Goal: Task Accomplishment & Management: Manage account settings

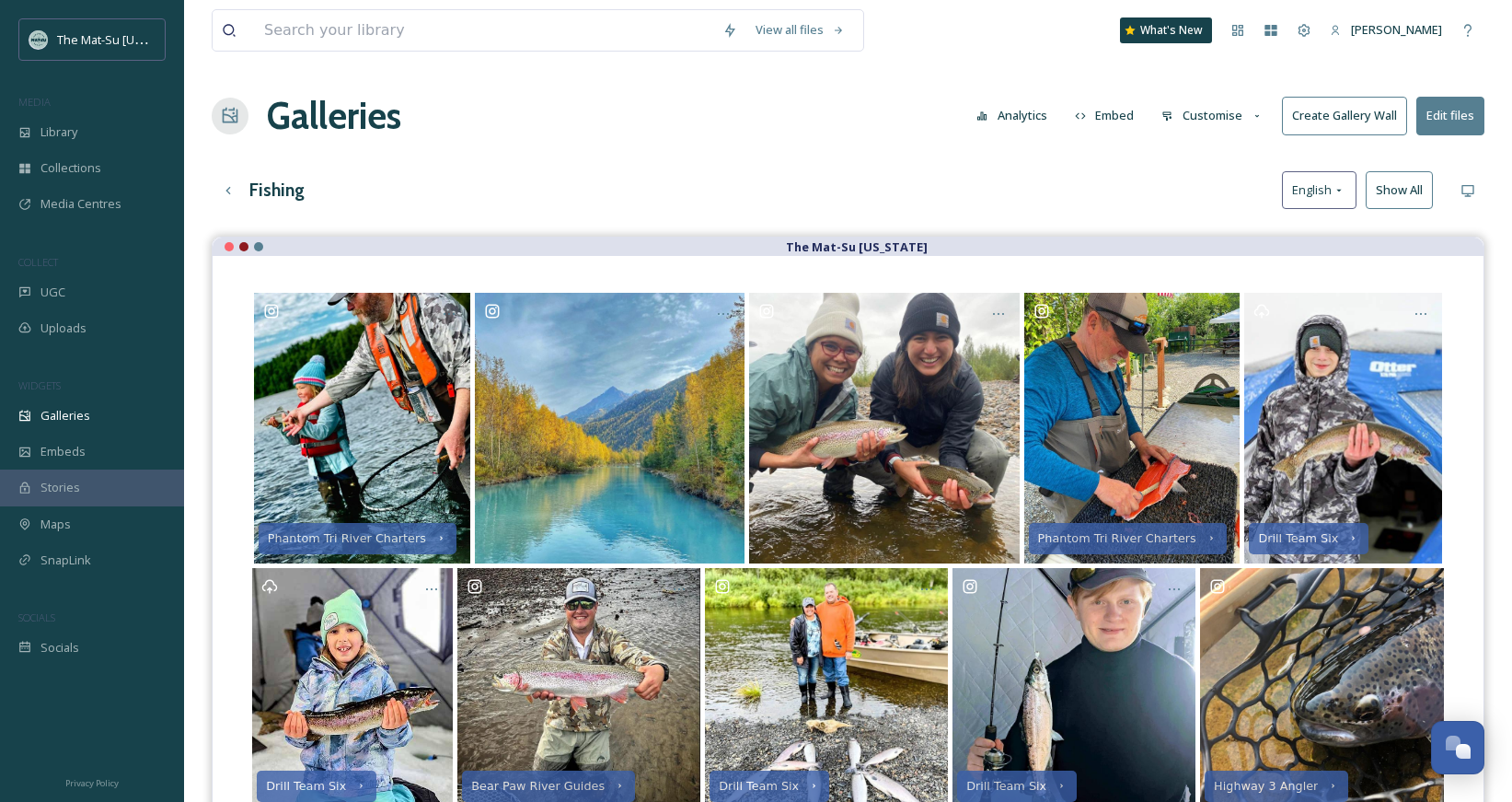
scroll to position [148, 0]
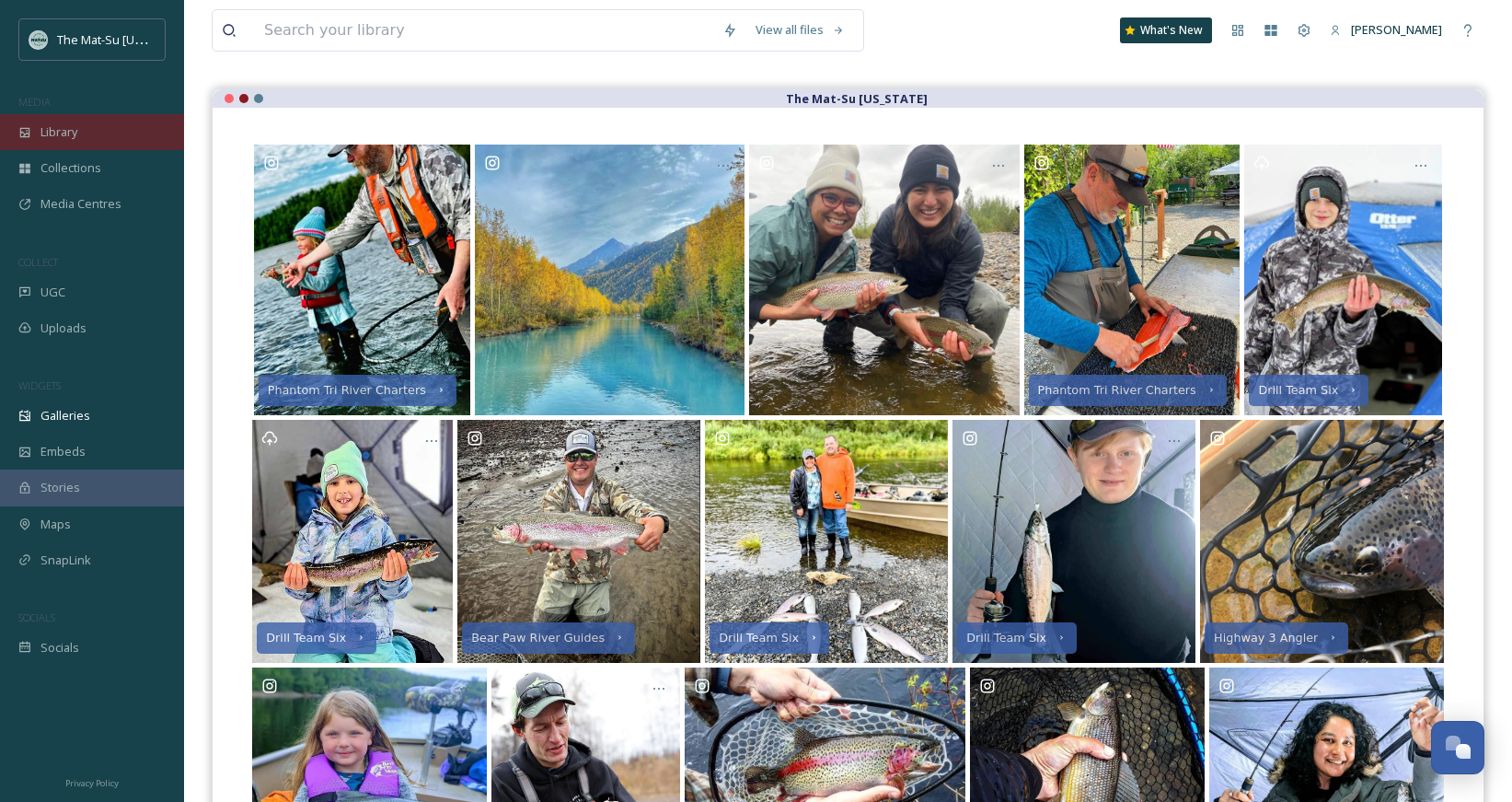
click at [72, 140] on span "Library" at bounding box center [58, 132] width 37 height 18
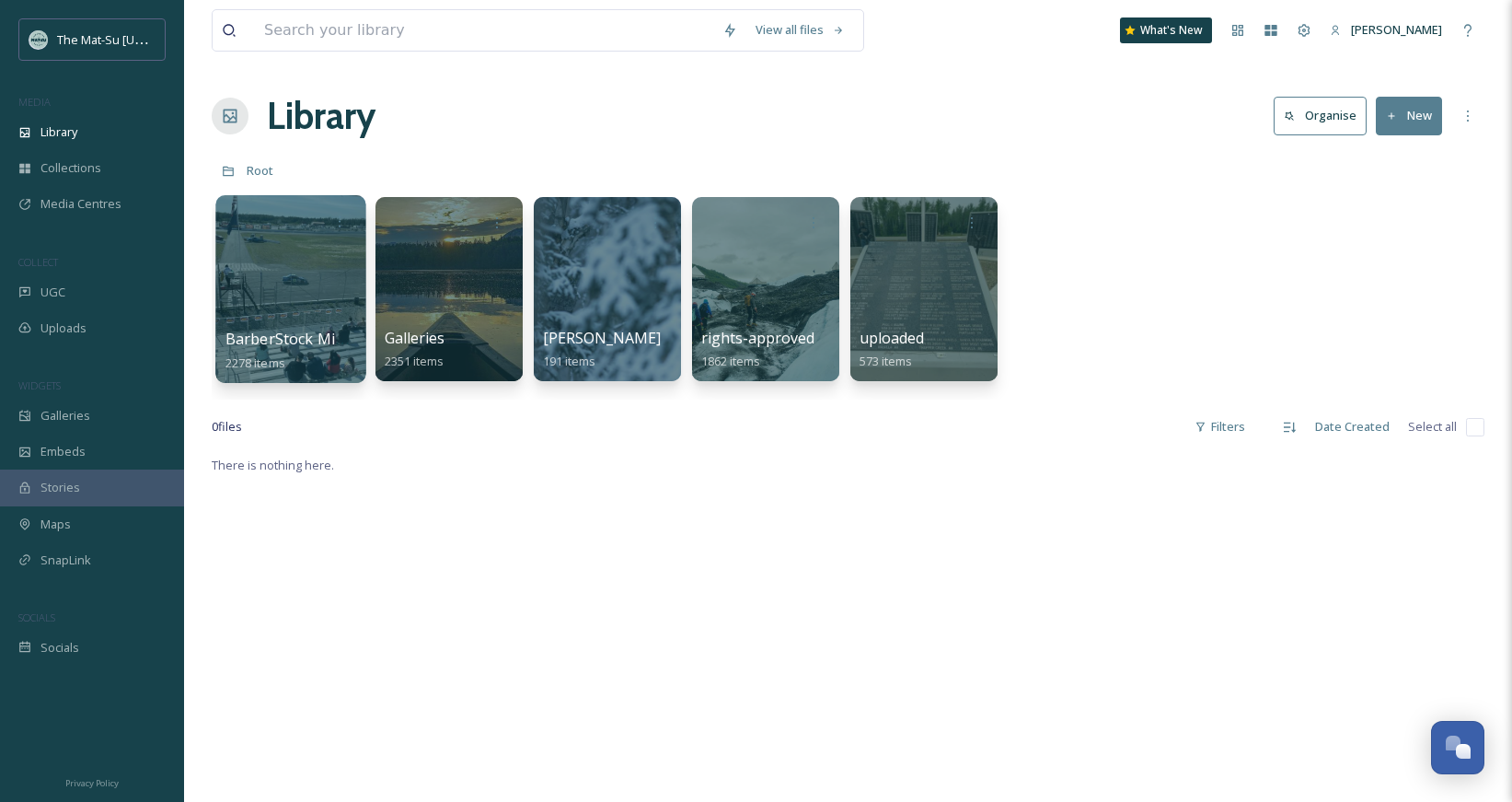
click at [304, 325] on div at bounding box center [290, 289] width 150 height 188
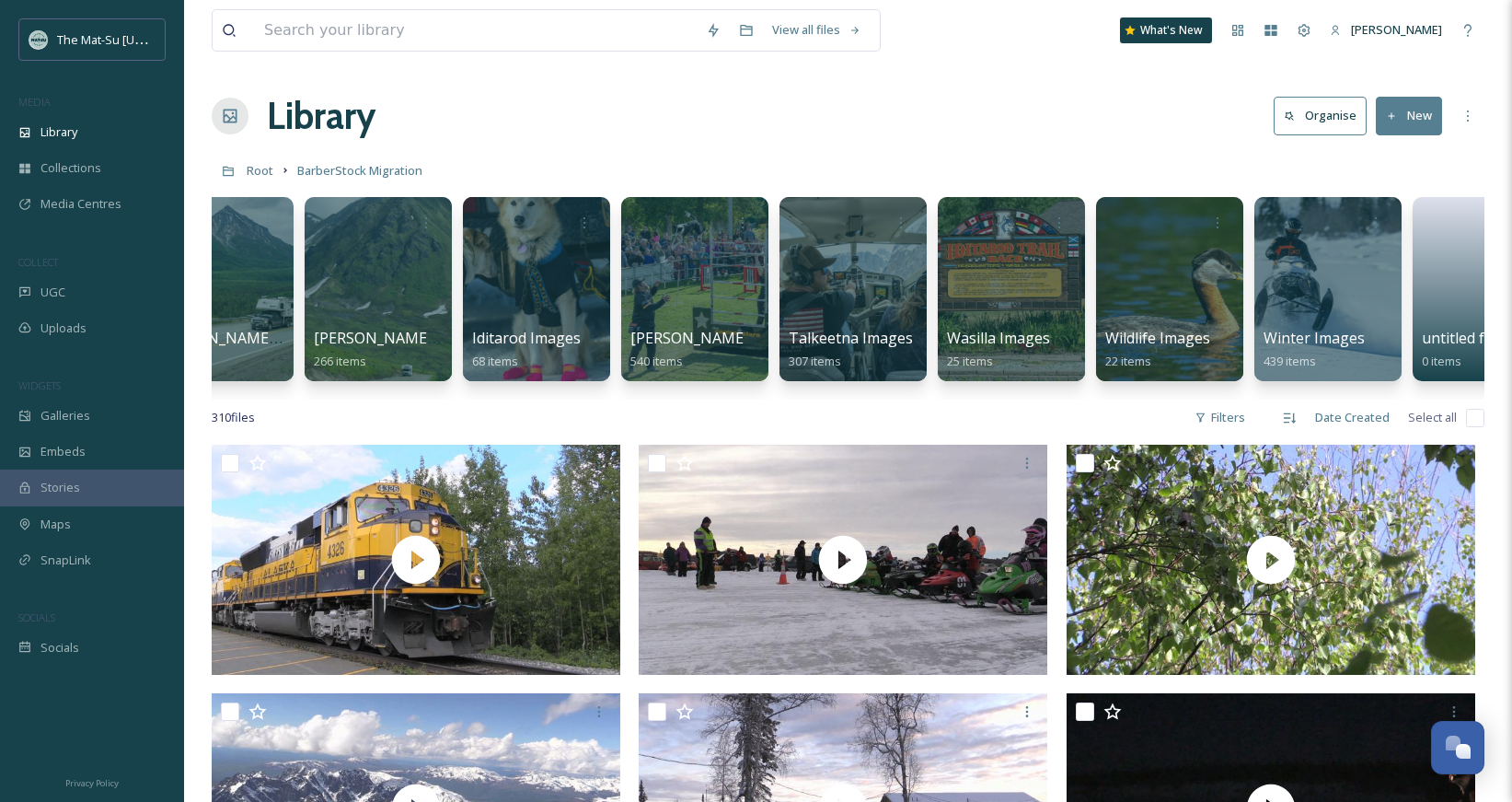
scroll to position [0, 931]
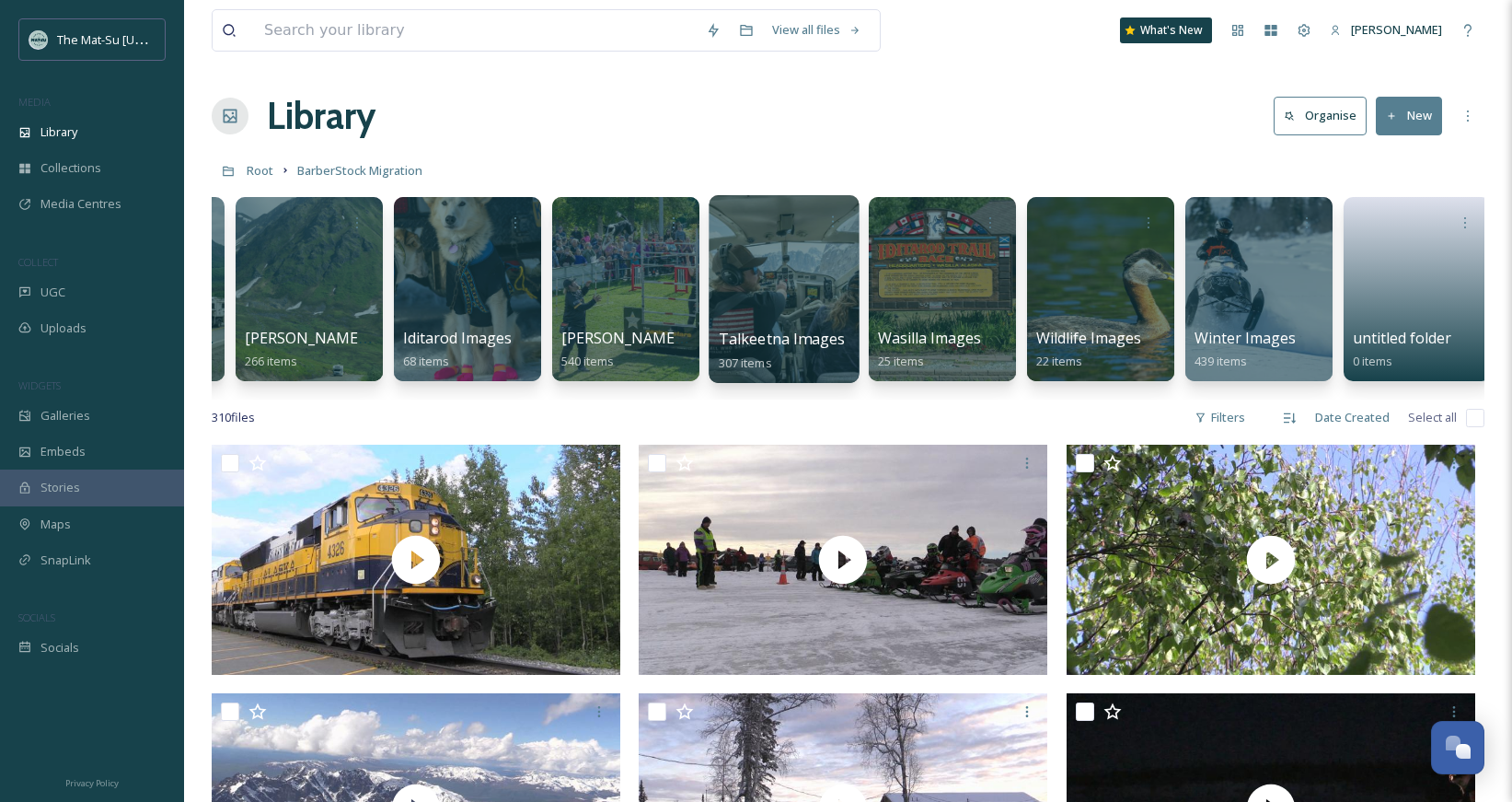
click at [812, 317] on div at bounding box center [784, 289] width 150 height 188
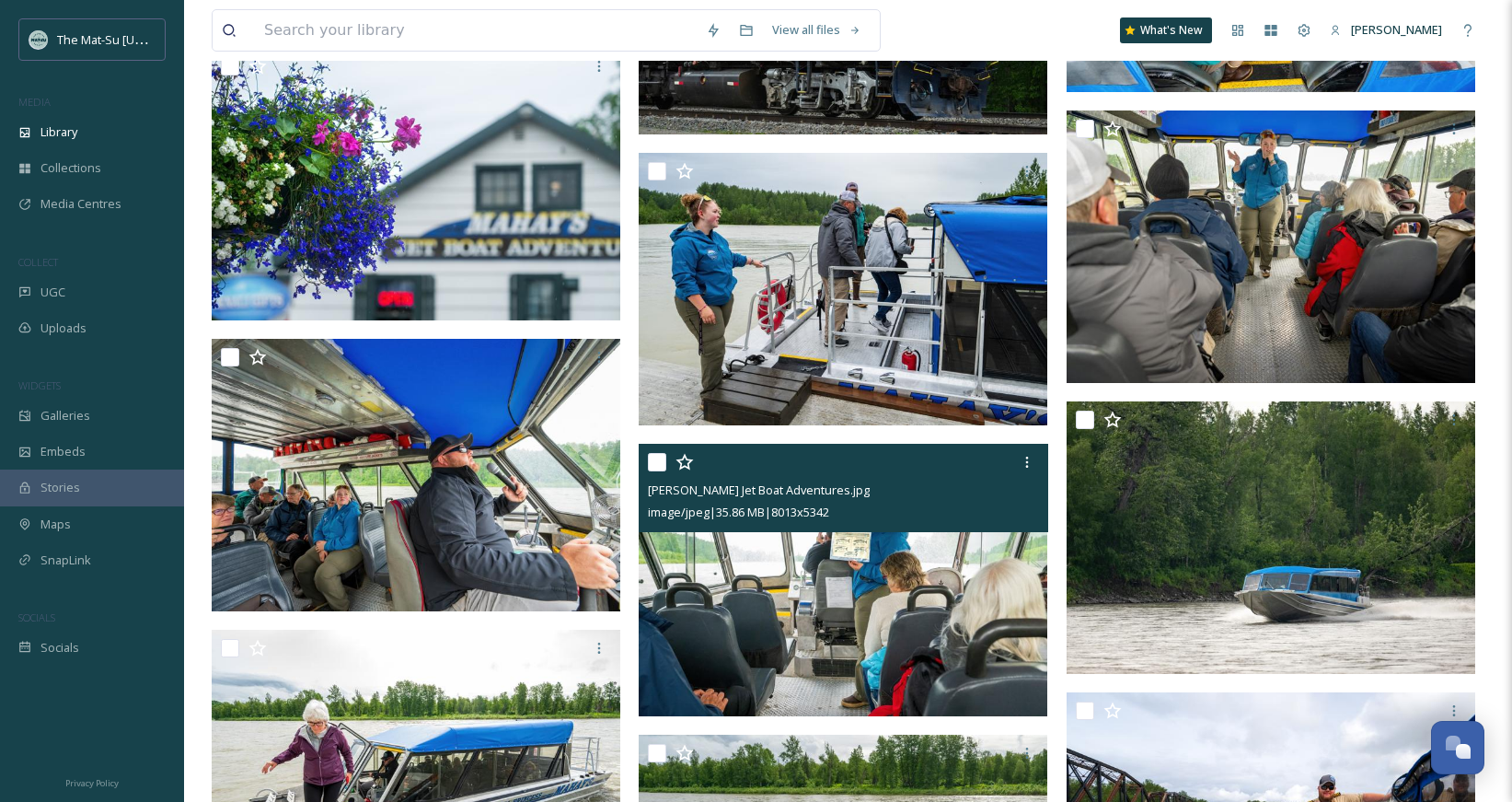
scroll to position [23043, 0]
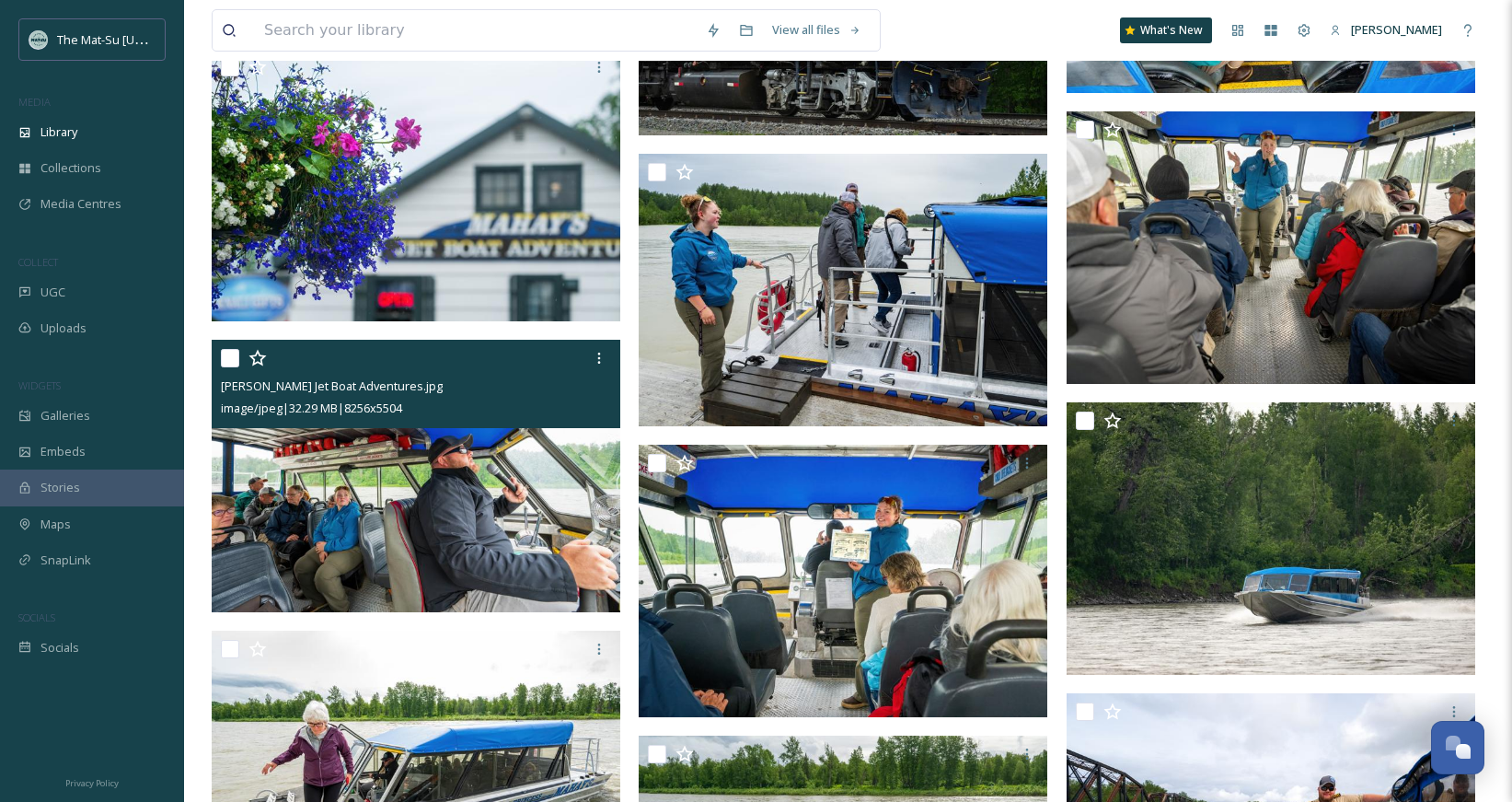
click at [230, 358] on input "checkbox" at bounding box center [230, 358] width 19 height 19
checkbox input "true"
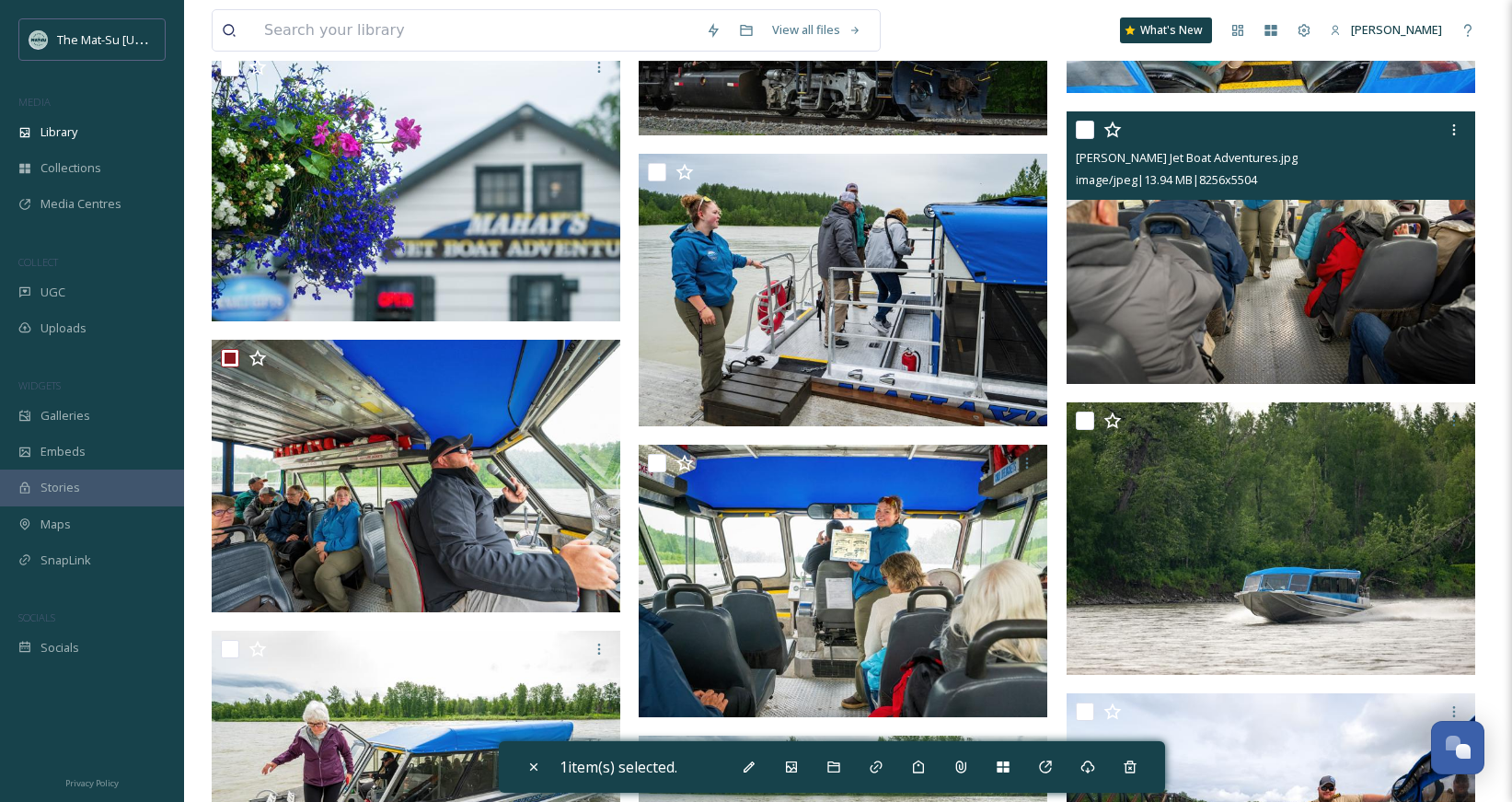
click at [1095, 125] on div at bounding box center [1273, 130] width 395 height 34
click at [1088, 118] on div at bounding box center [1273, 130] width 395 height 34
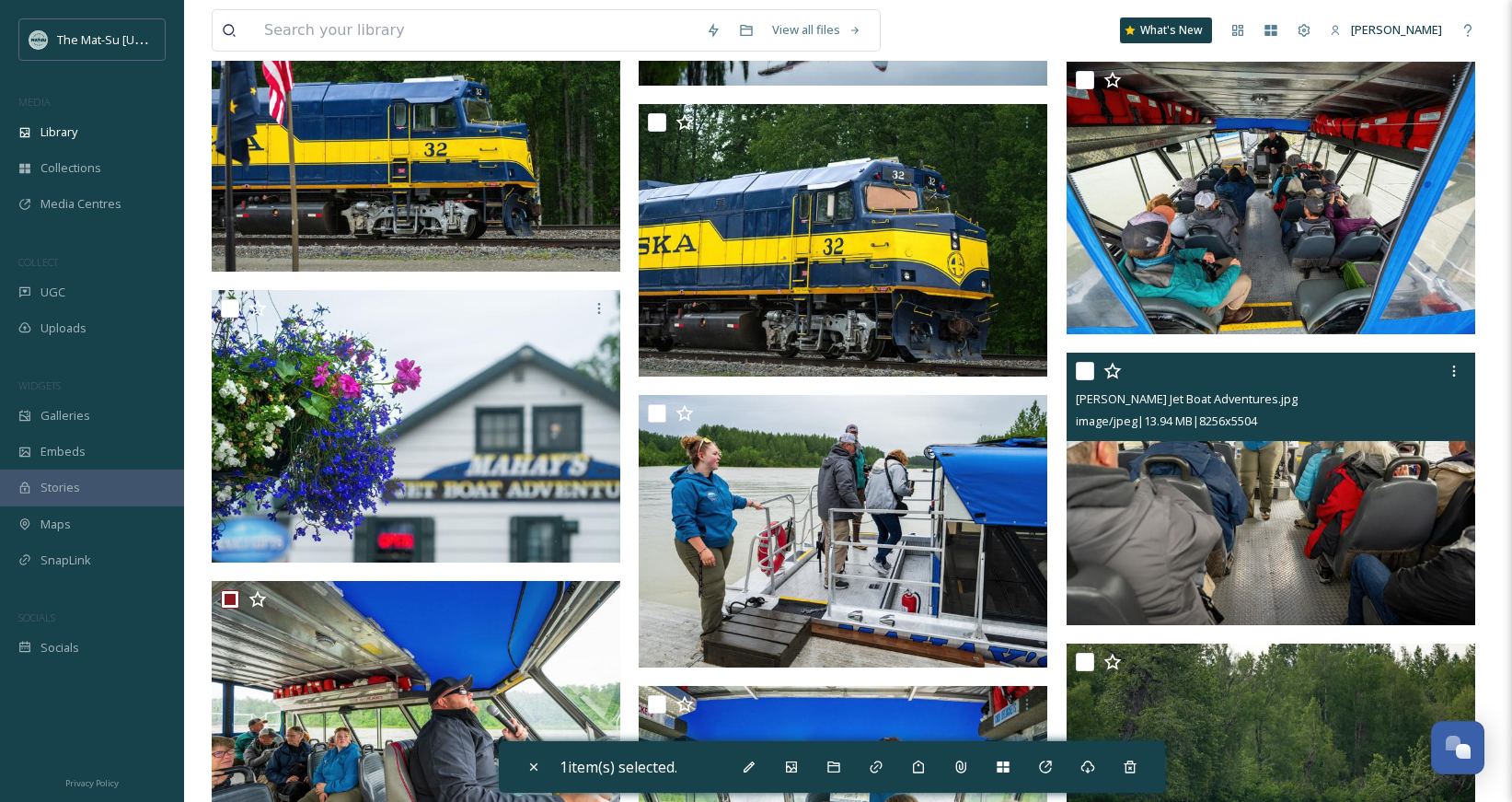
scroll to position [22800, 0]
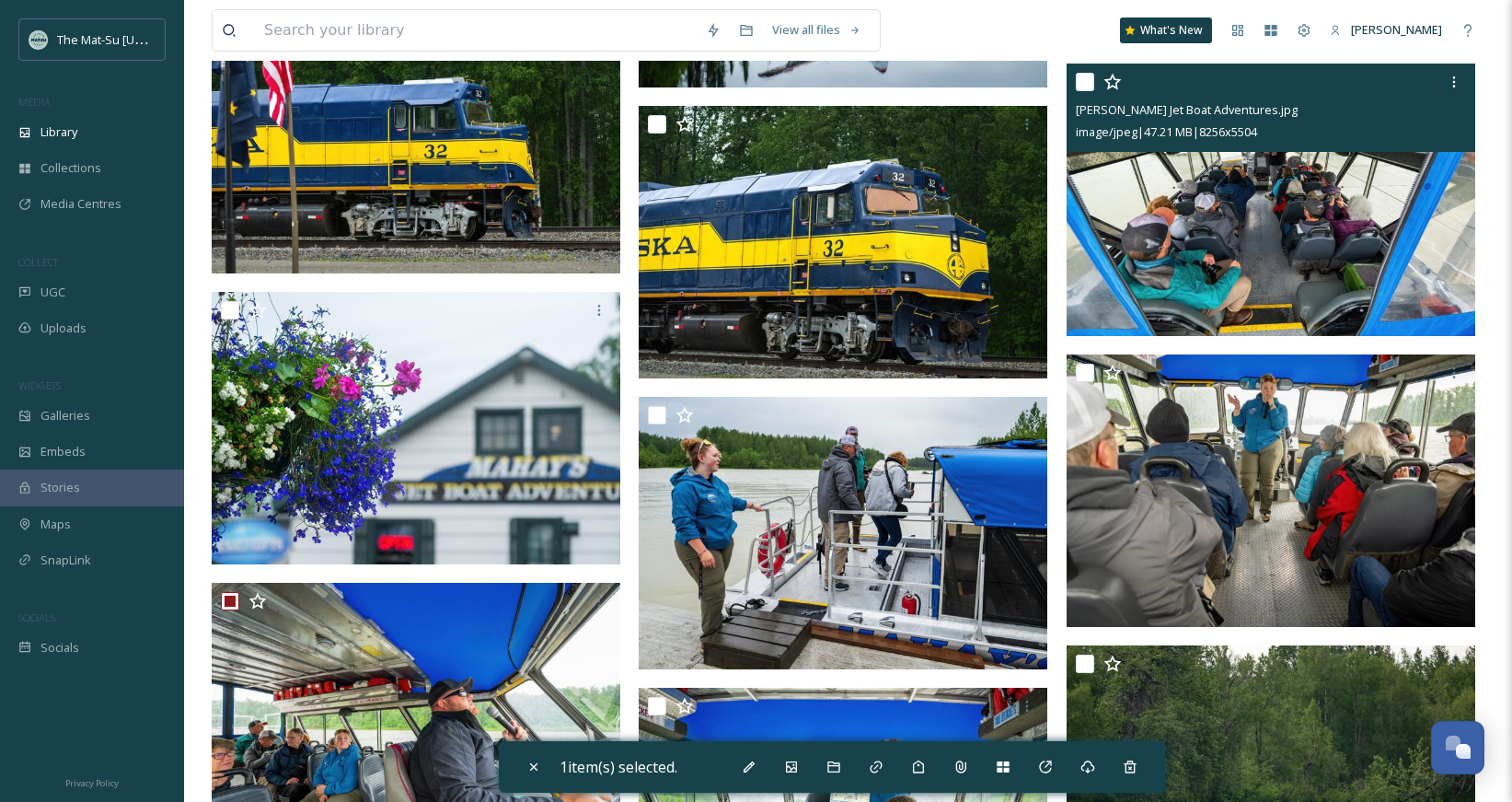
click at [1081, 75] on input "checkbox" at bounding box center [1084, 82] width 19 height 19
checkbox input "true"
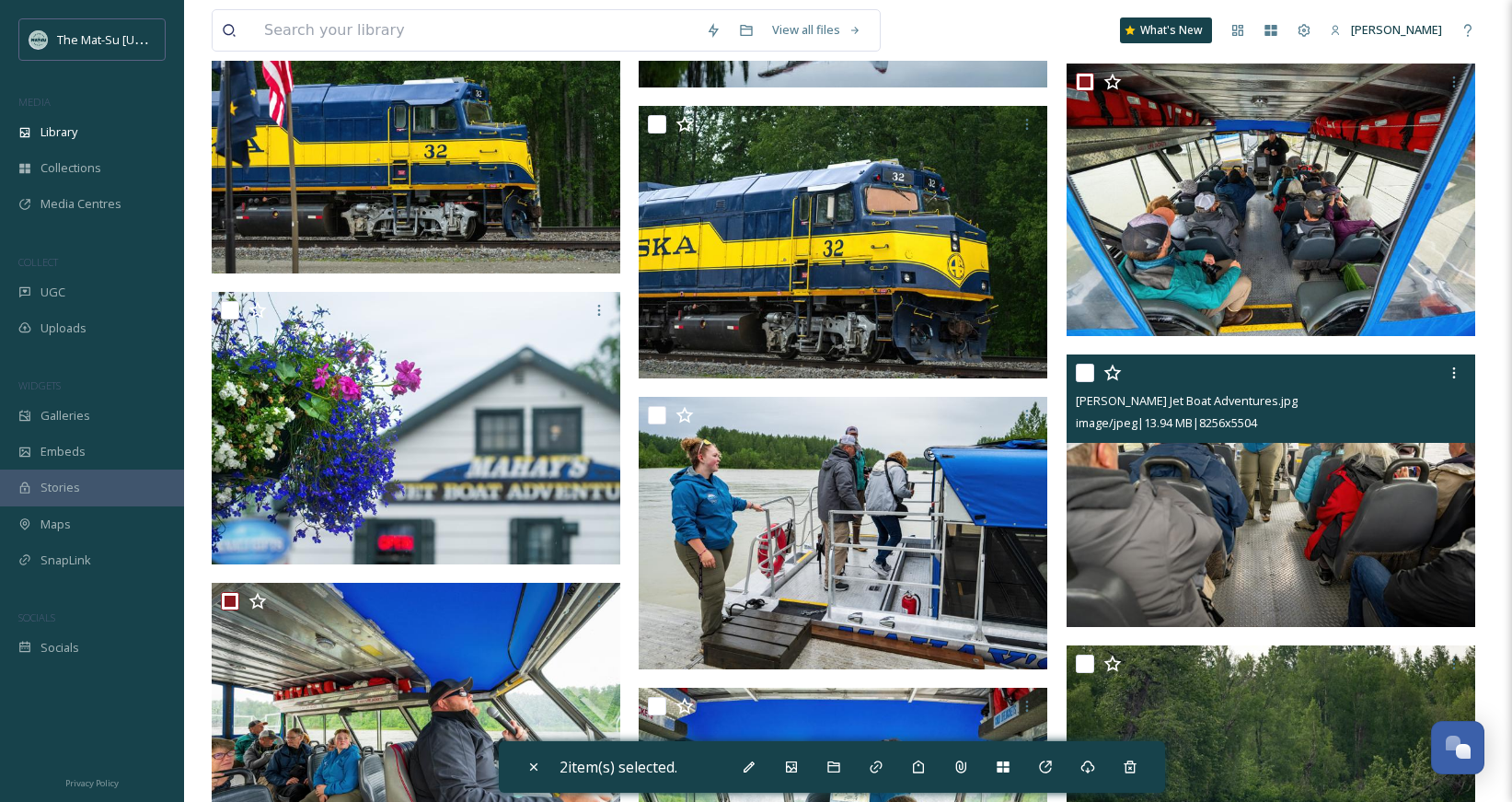
click at [1081, 371] on input "checkbox" at bounding box center [1084, 372] width 19 height 19
checkbox input "true"
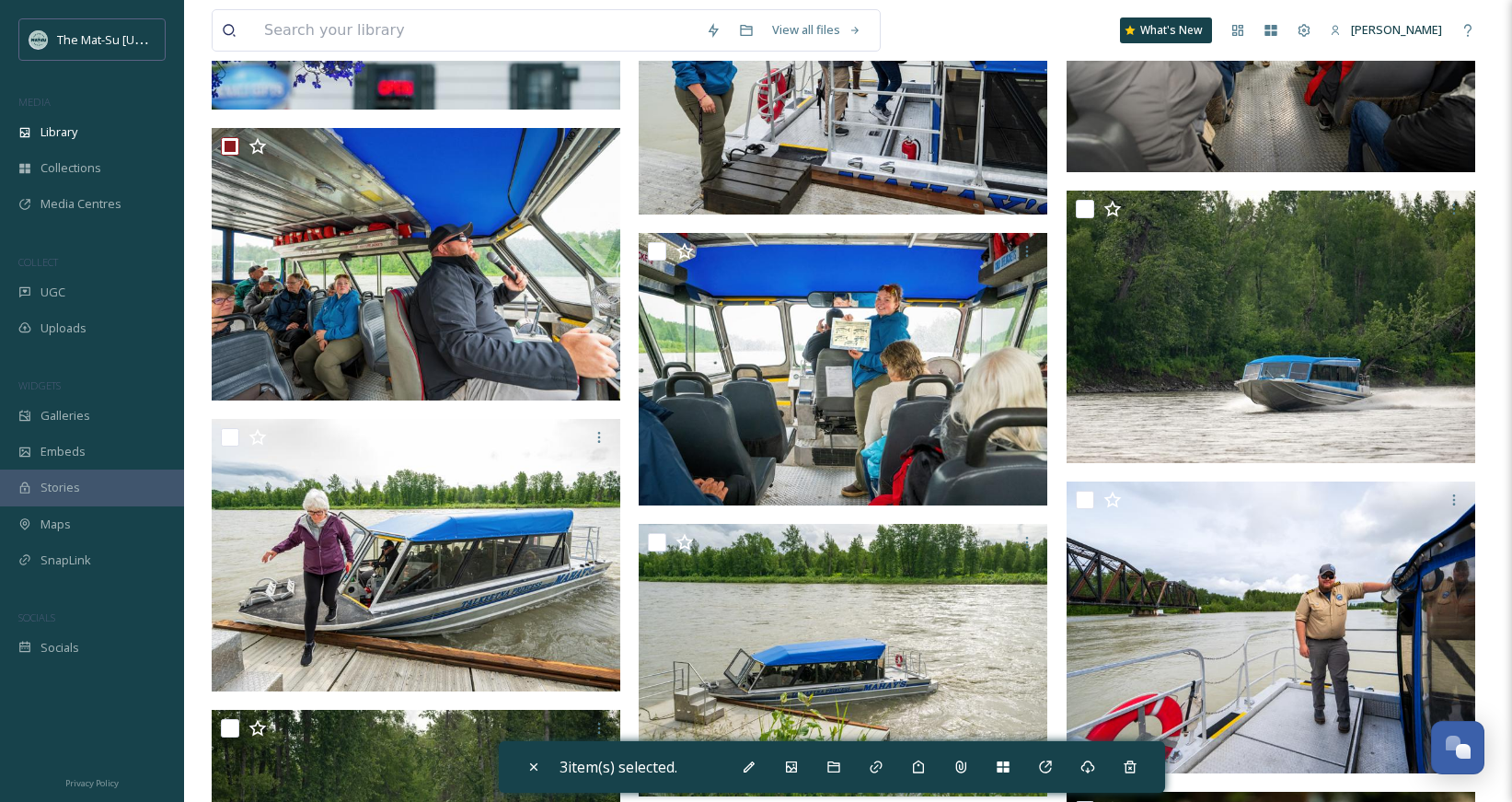
scroll to position [23275, 0]
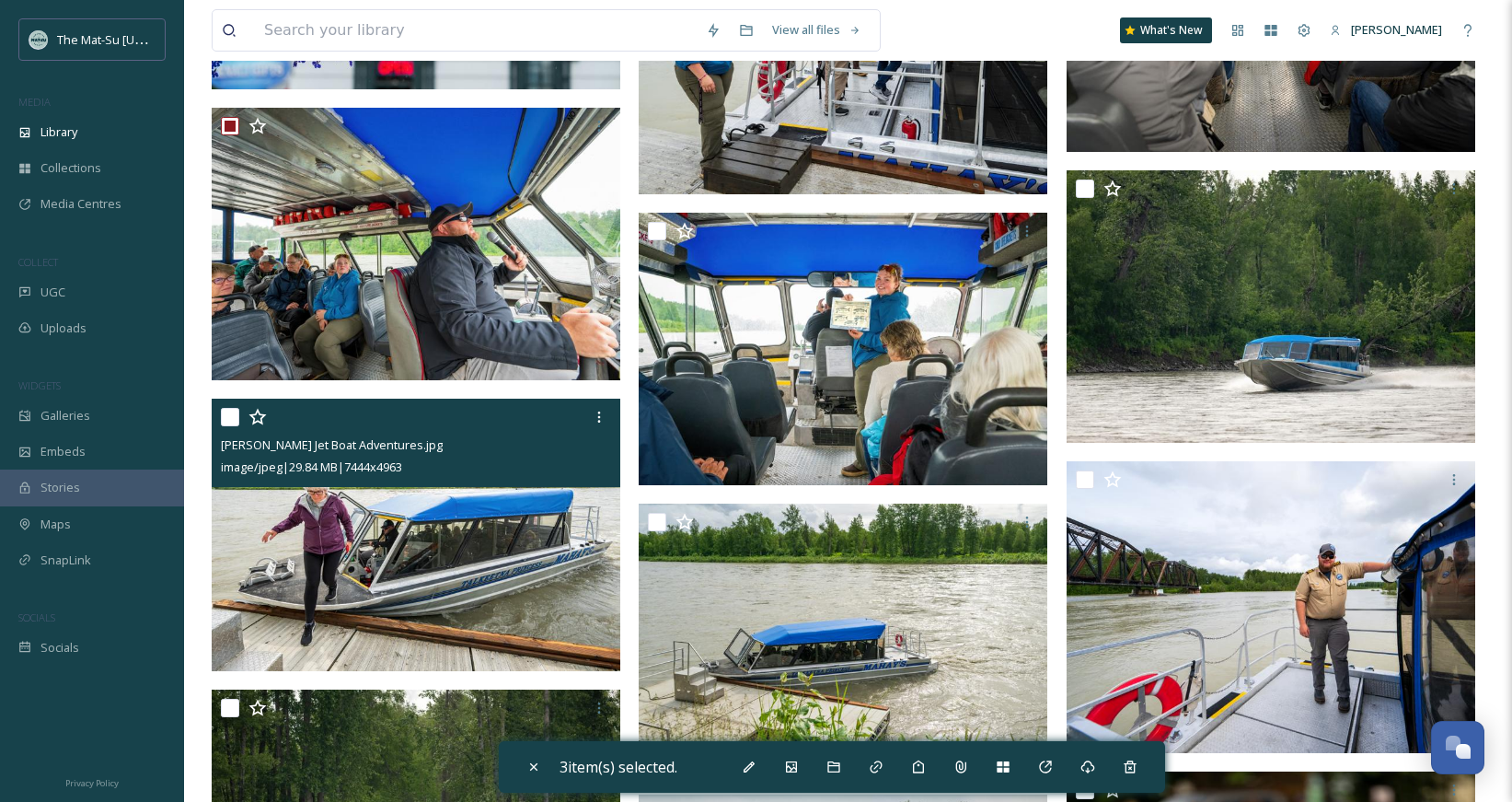
click at [233, 412] on input "checkbox" at bounding box center [230, 417] width 19 height 19
checkbox input "true"
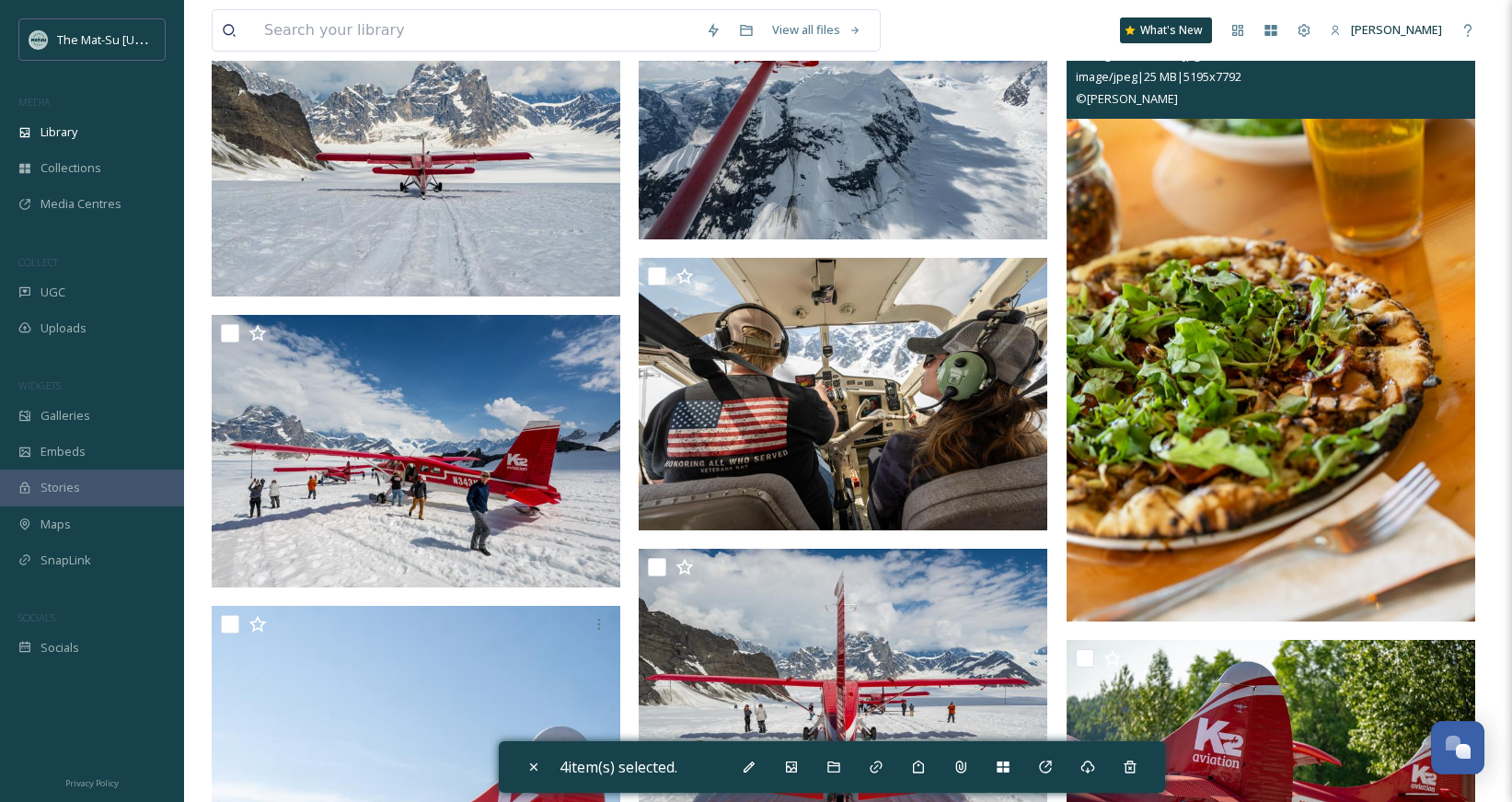
scroll to position [36475, 0]
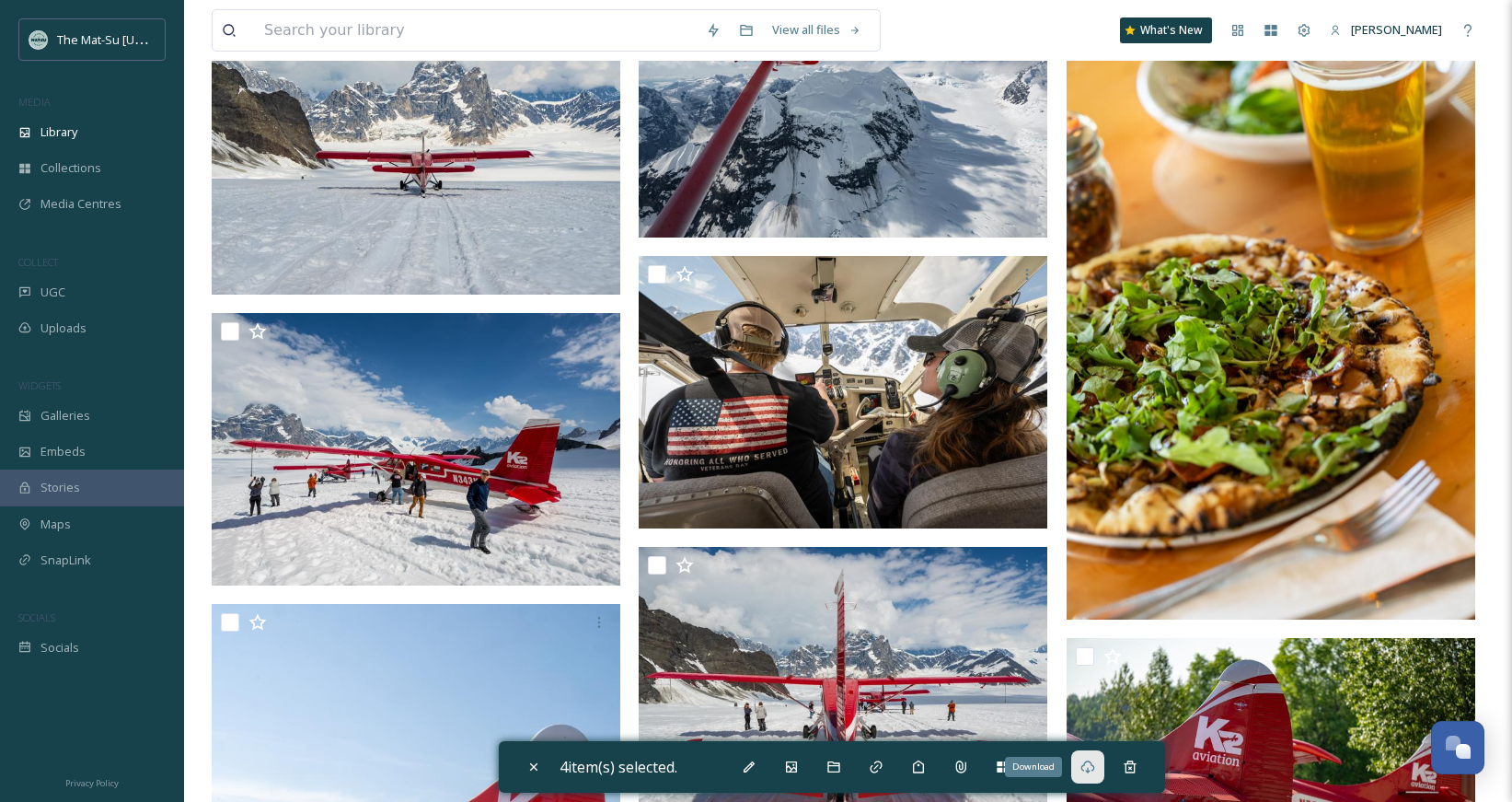
click at [1090, 766] on icon at bounding box center [1087, 766] width 15 height 15
